Goal: Obtain resource: Download file/media

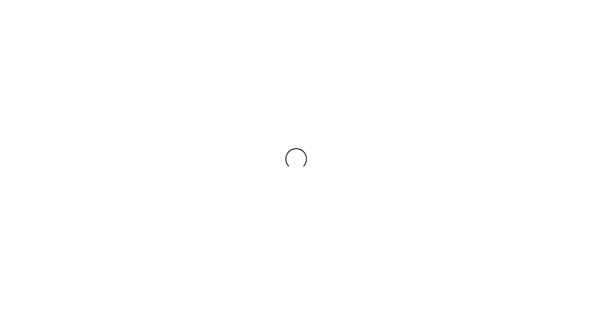
click at [127, 215] on div at bounding box center [296, 159] width 592 height 318
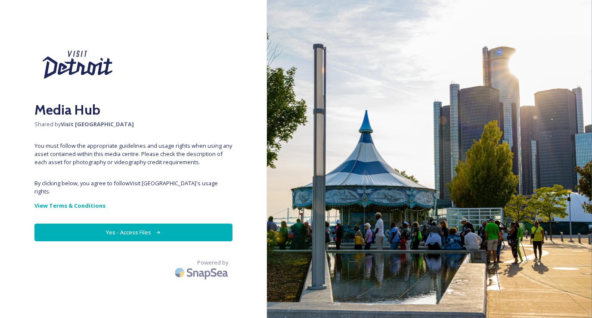
click at [146, 226] on button "Yes - Access Files" at bounding box center [133, 232] width 198 height 18
click at [179, 225] on button "Yes - Access Files" at bounding box center [133, 232] width 198 height 18
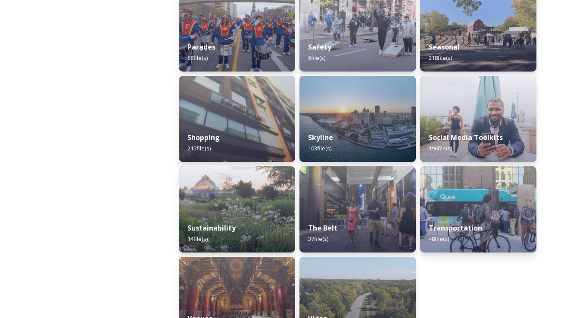
scroll to position [819, 0]
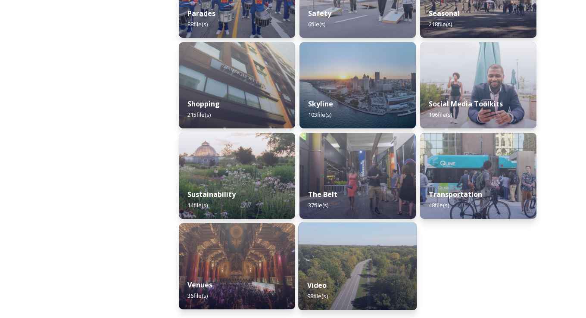
click at [371, 264] on img at bounding box center [357, 266] width 118 height 88
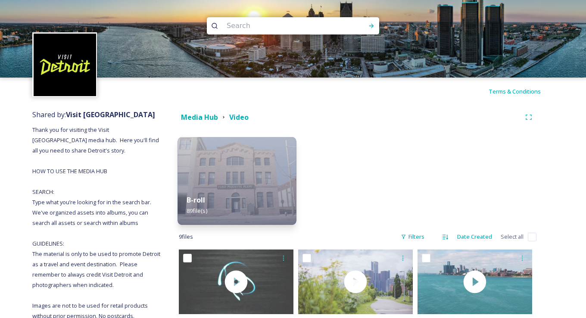
click at [257, 187] on div "B-roll 89 file(s)" at bounding box center [236, 205] width 118 height 39
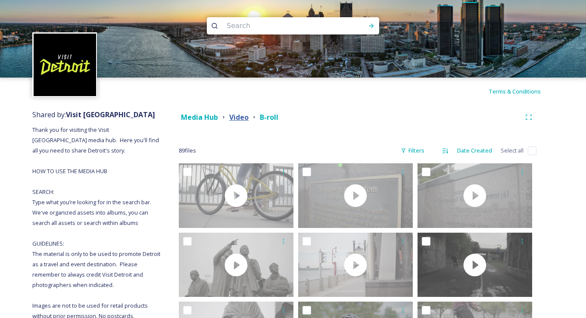
click at [239, 119] on strong "Video" at bounding box center [238, 116] width 19 height 9
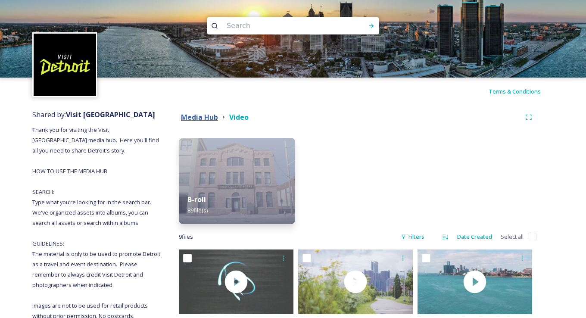
click at [203, 116] on strong "Media Hub" at bounding box center [199, 116] width 37 height 9
